Goal: Task Accomplishment & Management: Manage account settings

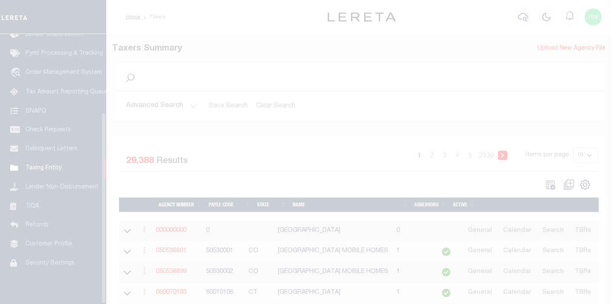
scroll to position [110, 0]
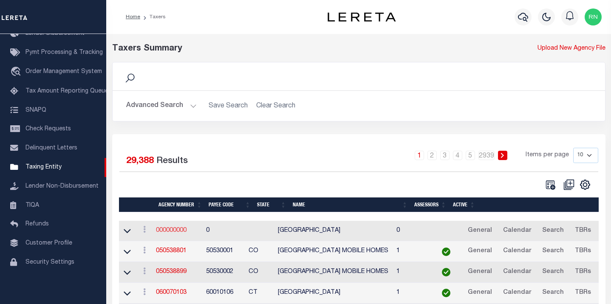
click at [179, 234] on link "000000000" at bounding box center [171, 231] width 31 height 6
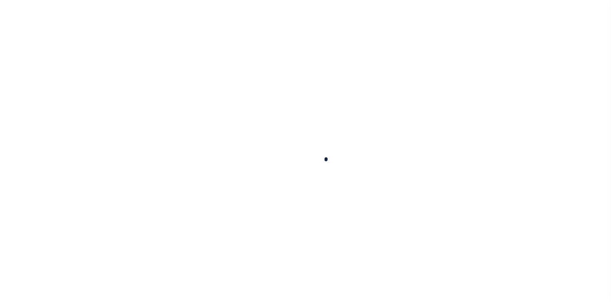
select select
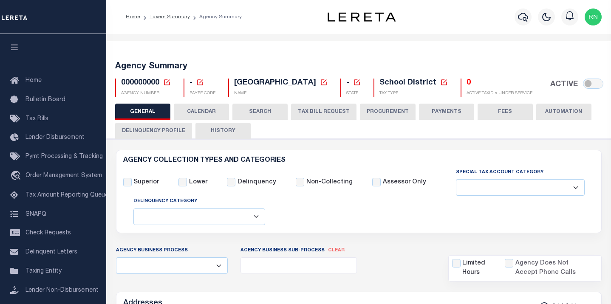
checkbox input "false"
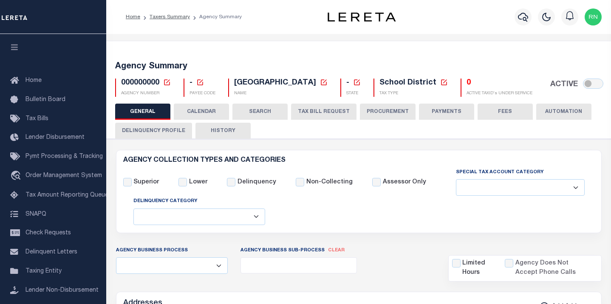
checkbox input "false"
click at [169, 84] on icon at bounding box center [167, 83] width 8 height 8
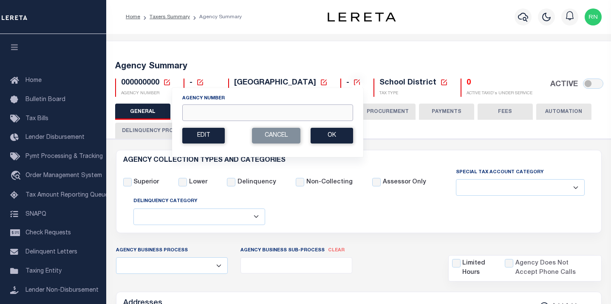
click at [197, 110] on input "Agency Number" at bounding box center [267, 113] width 171 height 17
type input "150870000"
click at [317, 136] on button "Ok" at bounding box center [332, 136] width 42 height 16
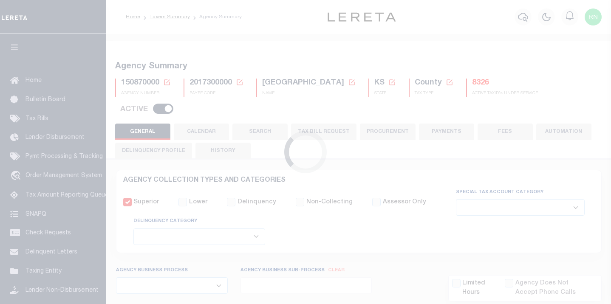
select select
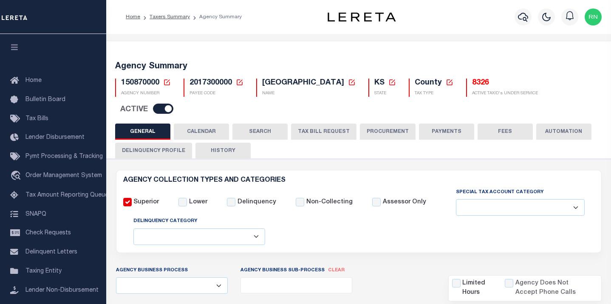
click at [167, 82] on icon at bounding box center [167, 83] width 8 height 8
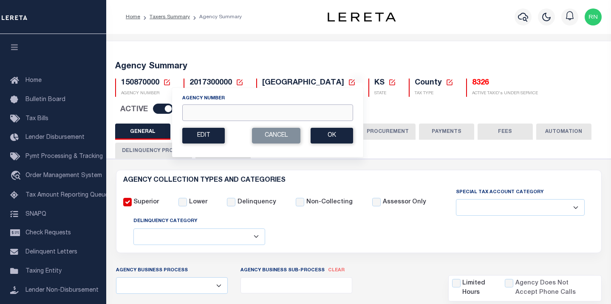
click at [205, 108] on input "Agency Number" at bounding box center [267, 113] width 171 height 17
type input "310460213"
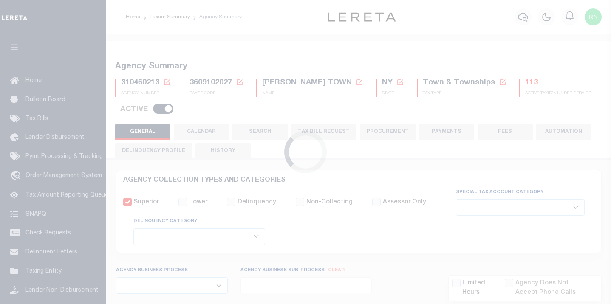
select select
